Goal: Check status: Check status

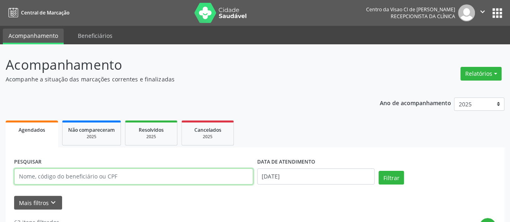
click at [194, 180] on input "text" at bounding box center [133, 177] width 239 height 16
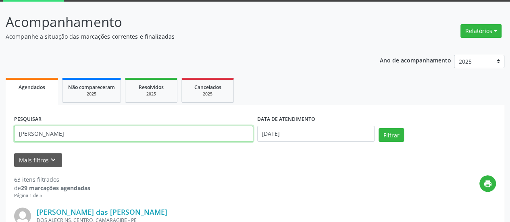
scroll to position [121, 0]
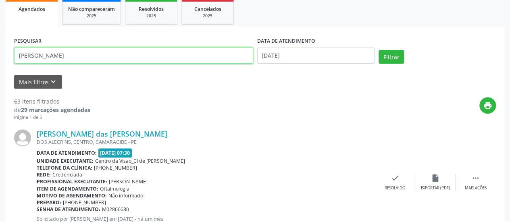
type input "[PERSON_NAME]"
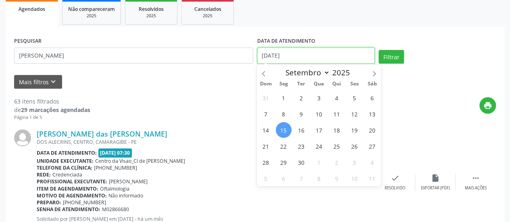
click at [359, 54] on input "[DATE]" at bounding box center [315, 56] width 117 height 16
click at [283, 129] on span "15" at bounding box center [284, 130] width 16 height 16
type input "[DATE]"
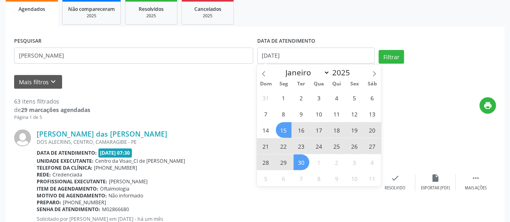
click at [299, 165] on span "30" at bounding box center [302, 162] width 16 height 16
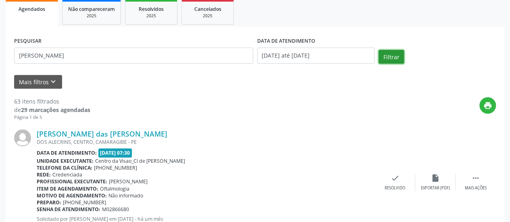
click at [380, 58] on button "Filtrar" at bounding box center [391, 57] width 25 height 14
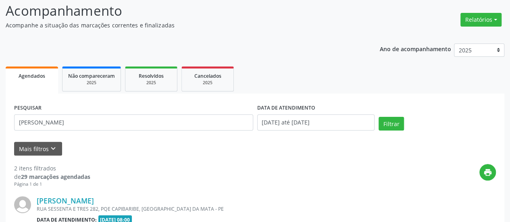
scroll to position [81, 0]
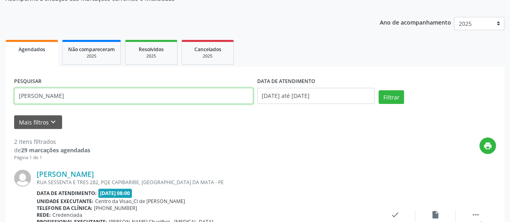
drag, startPoint x: 79, startPoint y: 94, endPoint x: 0, endPoint y: 116, distance: 82.1
click at [0, 116] on div "Acompanhamento Acompanhe a situação das marcações correntes e finalizadas Relat…" at bounding box center [255, 186] width 510 height 444
type input "[PERSON_NAME]"
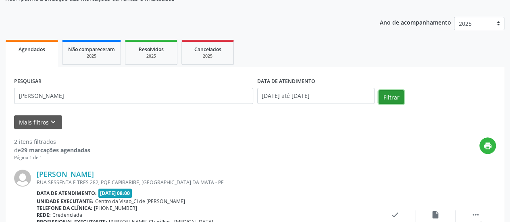
click at [388, 95] on button "Filtrar" at bounding box center [391, 97] width 25 height 14
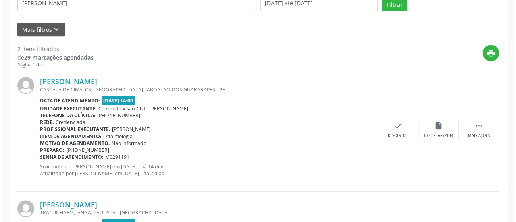
scroll to position [161, 0]
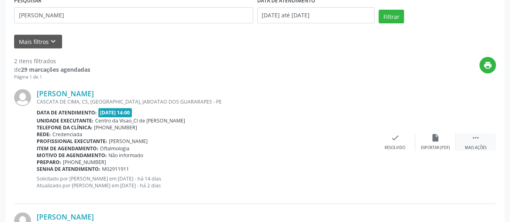
click at [474, 135] on icon "" at bounding box center [475, 138] width 9 height 9
click at [397, 139] on icon "cancel" at bounding box center [395, 138] width 9 height 9
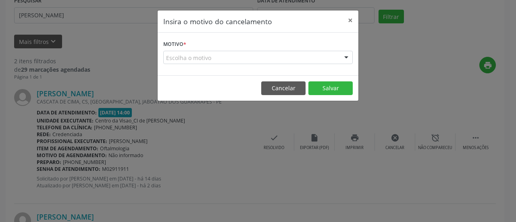
click at [179, 62] on div "Escolha o motivo" at bounding box center [258, 58] width 190 height 14
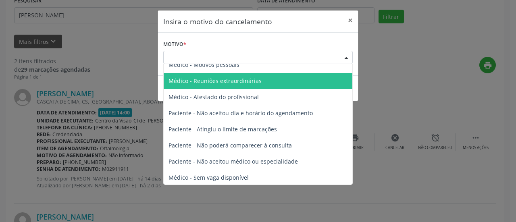
scroll to position [40, 0]
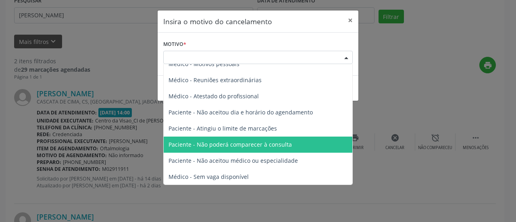
click at [215, 147] on span "Paciente - Não poderá comparecer à consulta" at bounding box center [230, 145] width 123 height 8
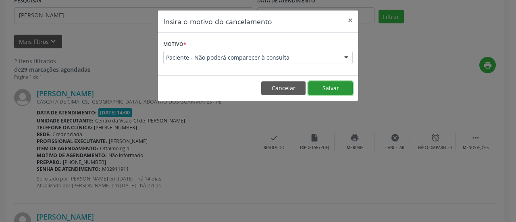
click at [339, 90] on button "Salvar" at bounding box center [331, 88] width 44 height 14
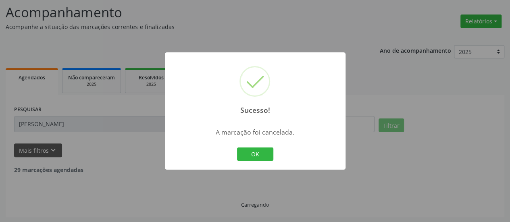
scroll to position [156, 0]
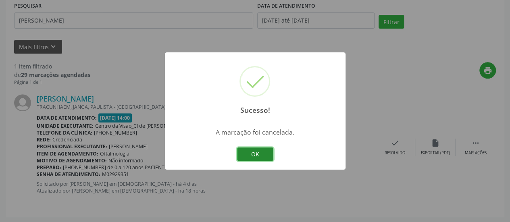
click at [259, 151] on button "OK" at bounding box center [255, 155] width 36 height 14
